Goal: Task Accomplishment & Management: Manage account settings

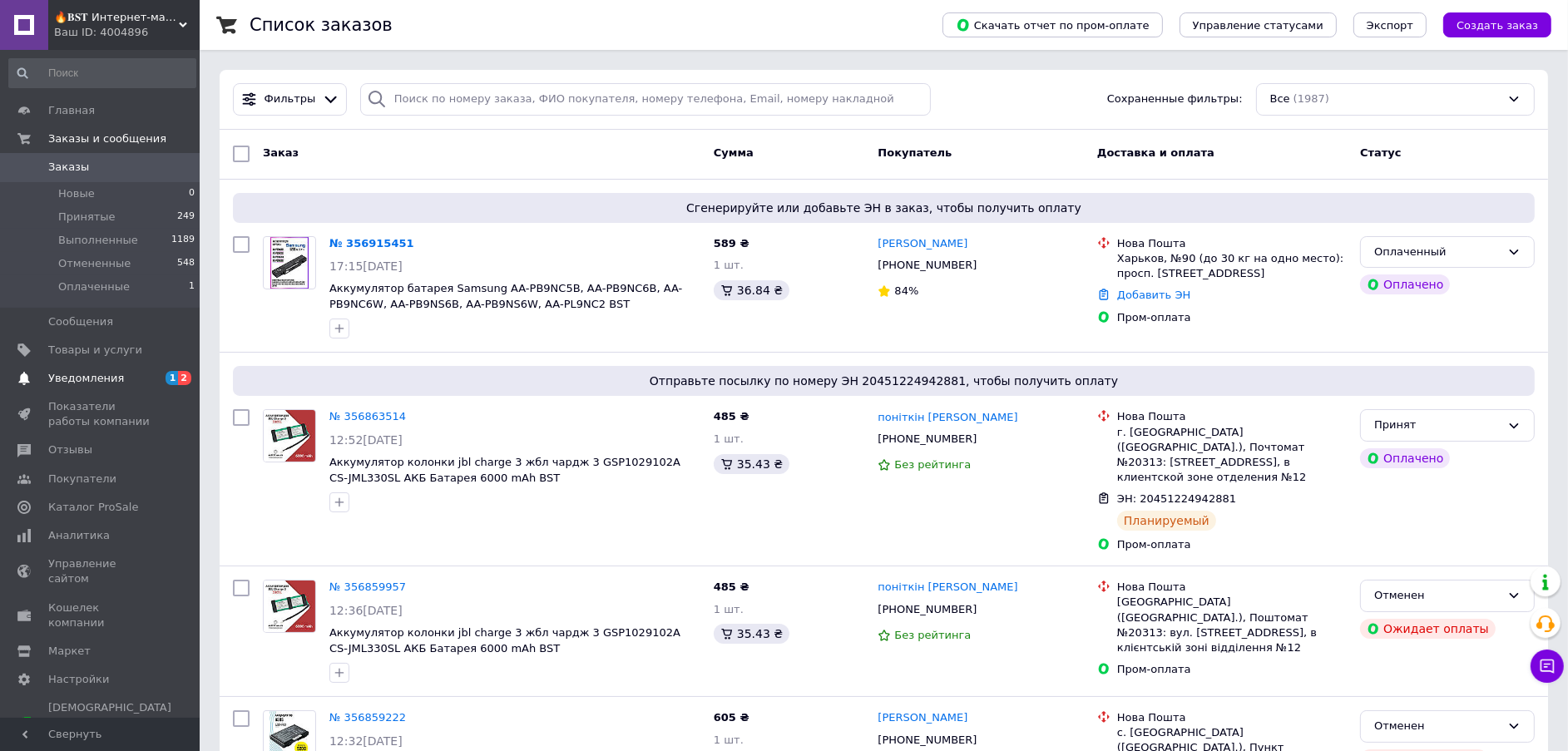
click at [66, 383] on span "Уведомления" at bounding box center [86, 378] width 76 height 15
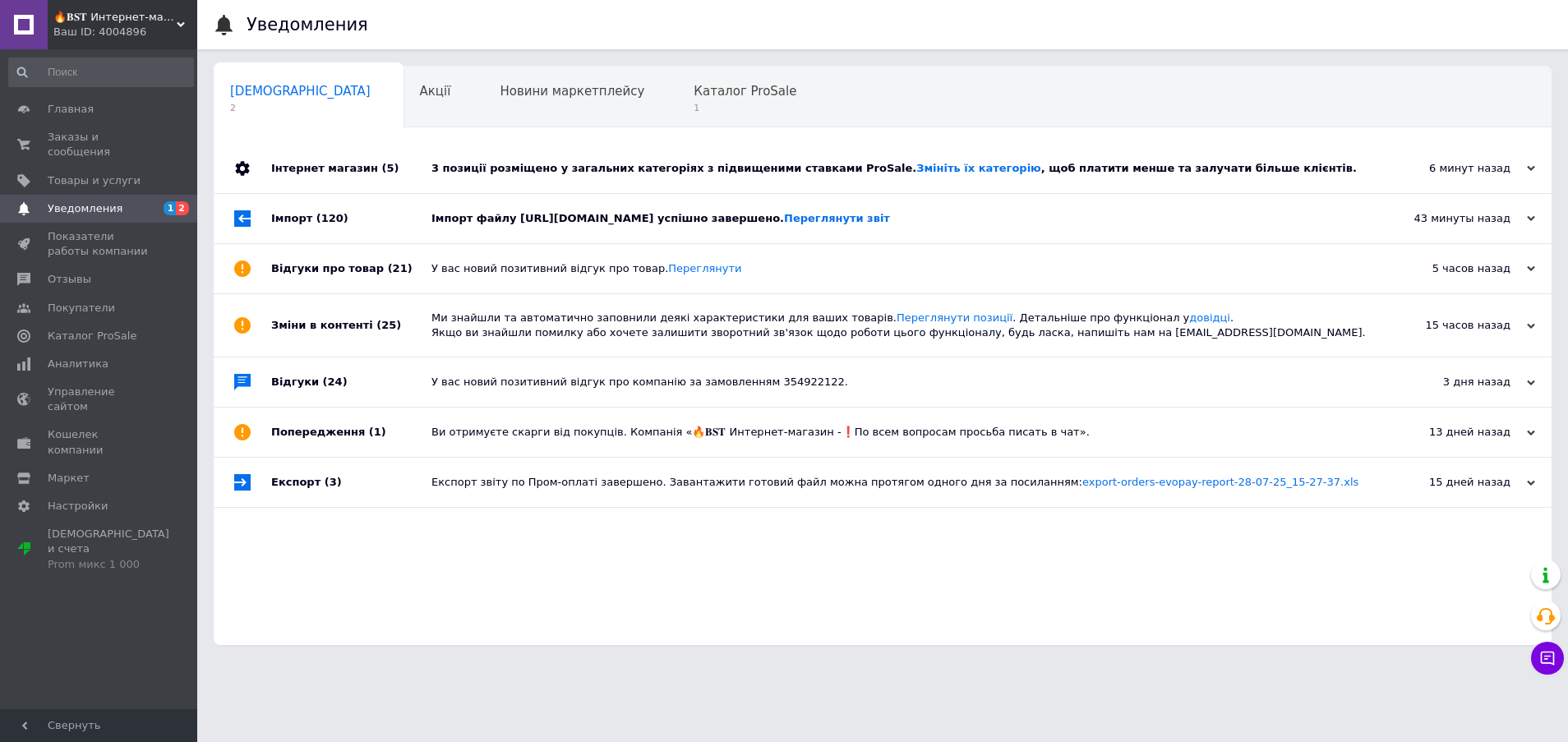
click at [517, 175] on div "3 позиції розміщено у загальних категоріях з підвищеними ставками ProSale. Змін…" at bounding box center [901, 168] width 939 height 49
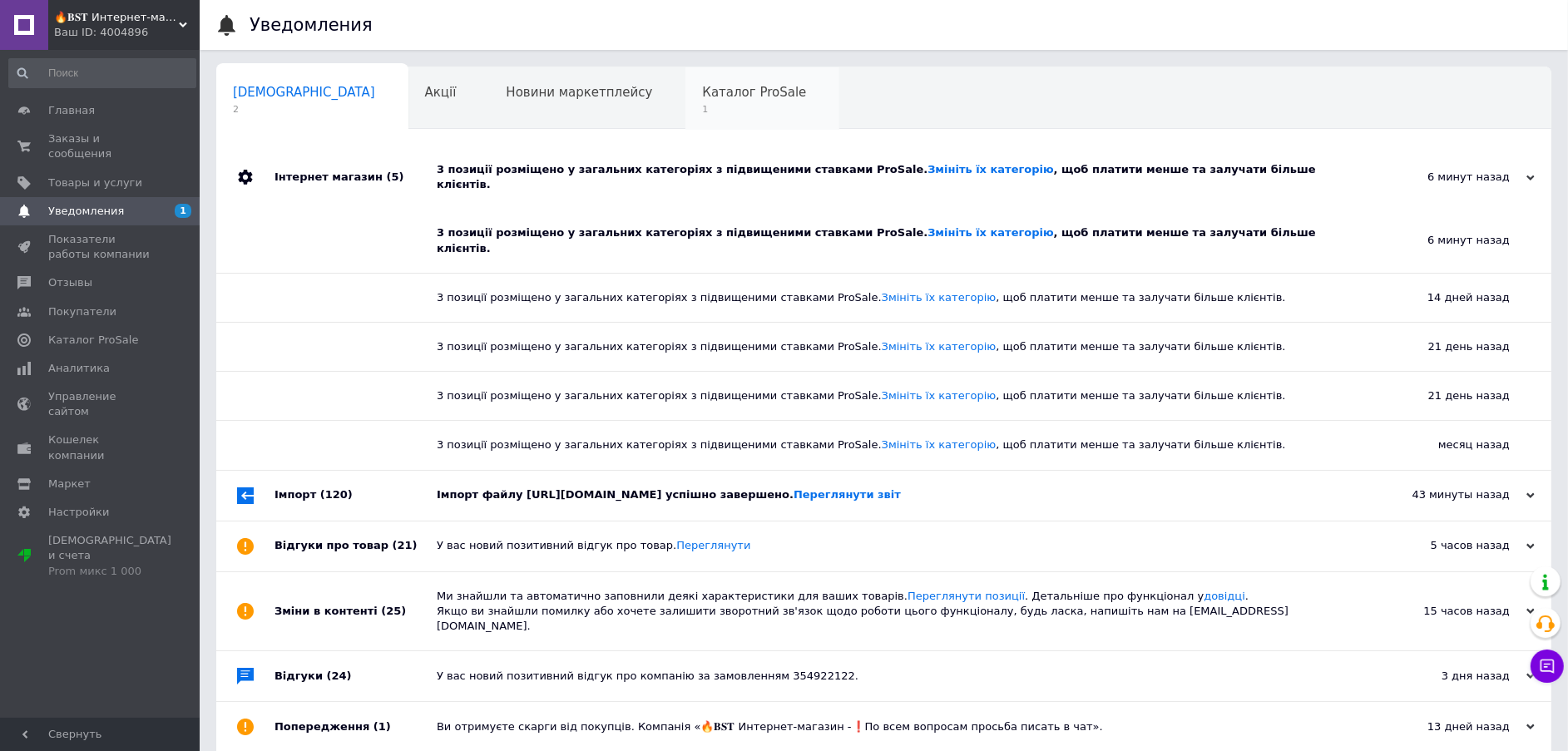
click at [702, 99] on span "Каталог ProSale" at bounding box center [754, 93] width 104 height 15
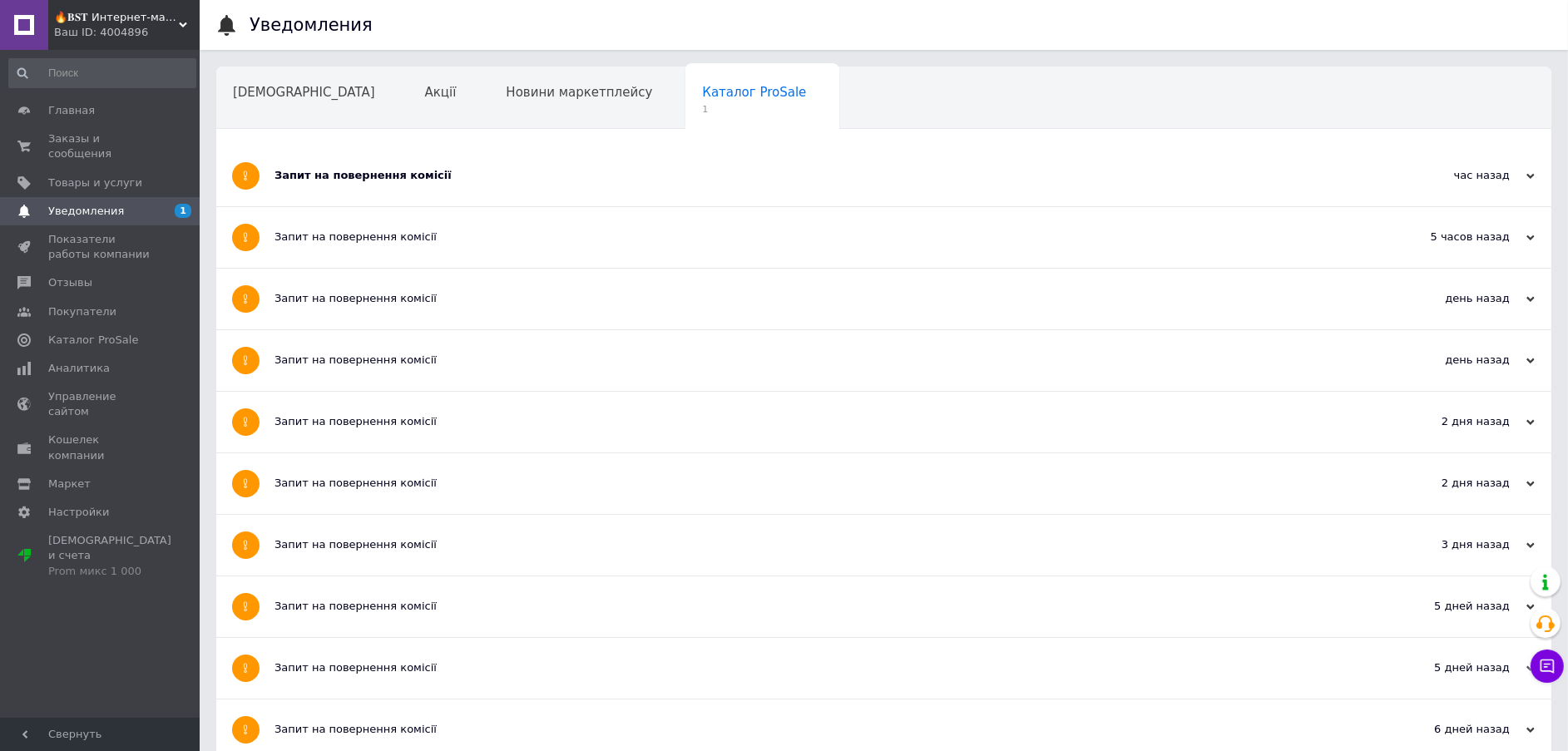
click at [312, 163] on div "Запит на повернення комісії" at bounding box center [821, 176] width 1094 height 61
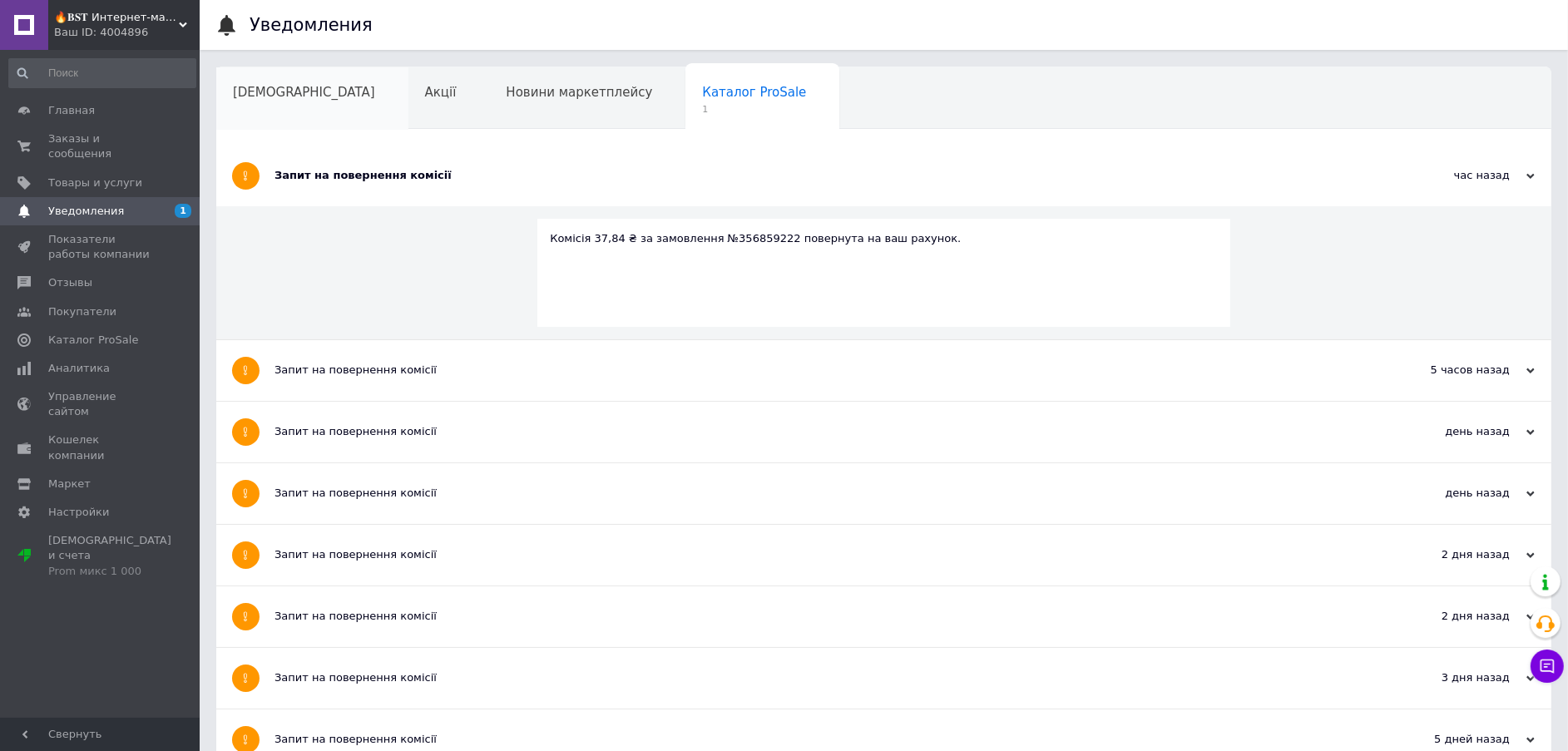
click at [268, 103] on div "[DEMOGRAPHIC_DATA]" at bounding box center [311, 99] width 192 height 63
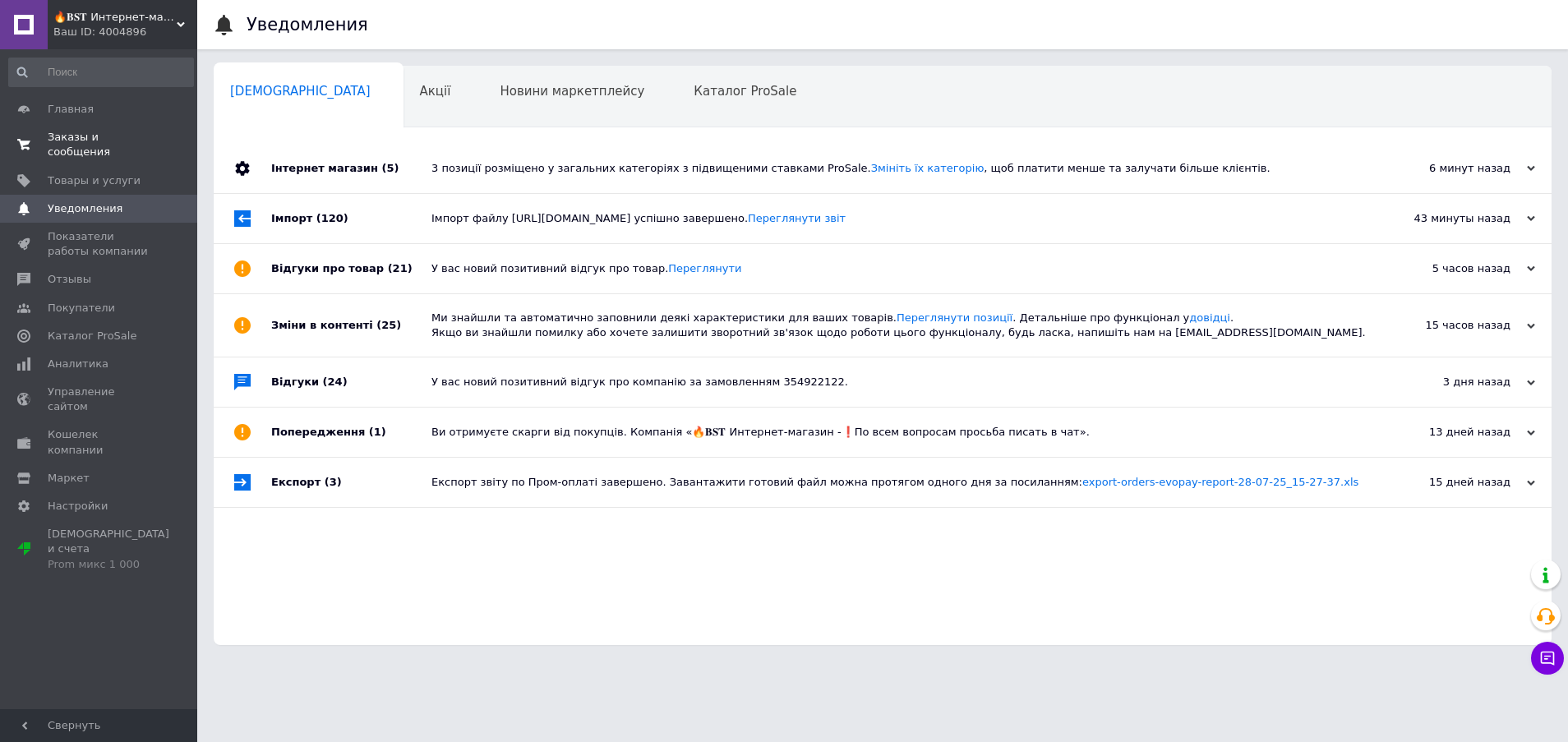
click at [117, 134] on span "Заказы и сообщения" at bounding box center [100, 145] width 104 height 29
